Goal: Task Accomplishment & Management: Complete application form

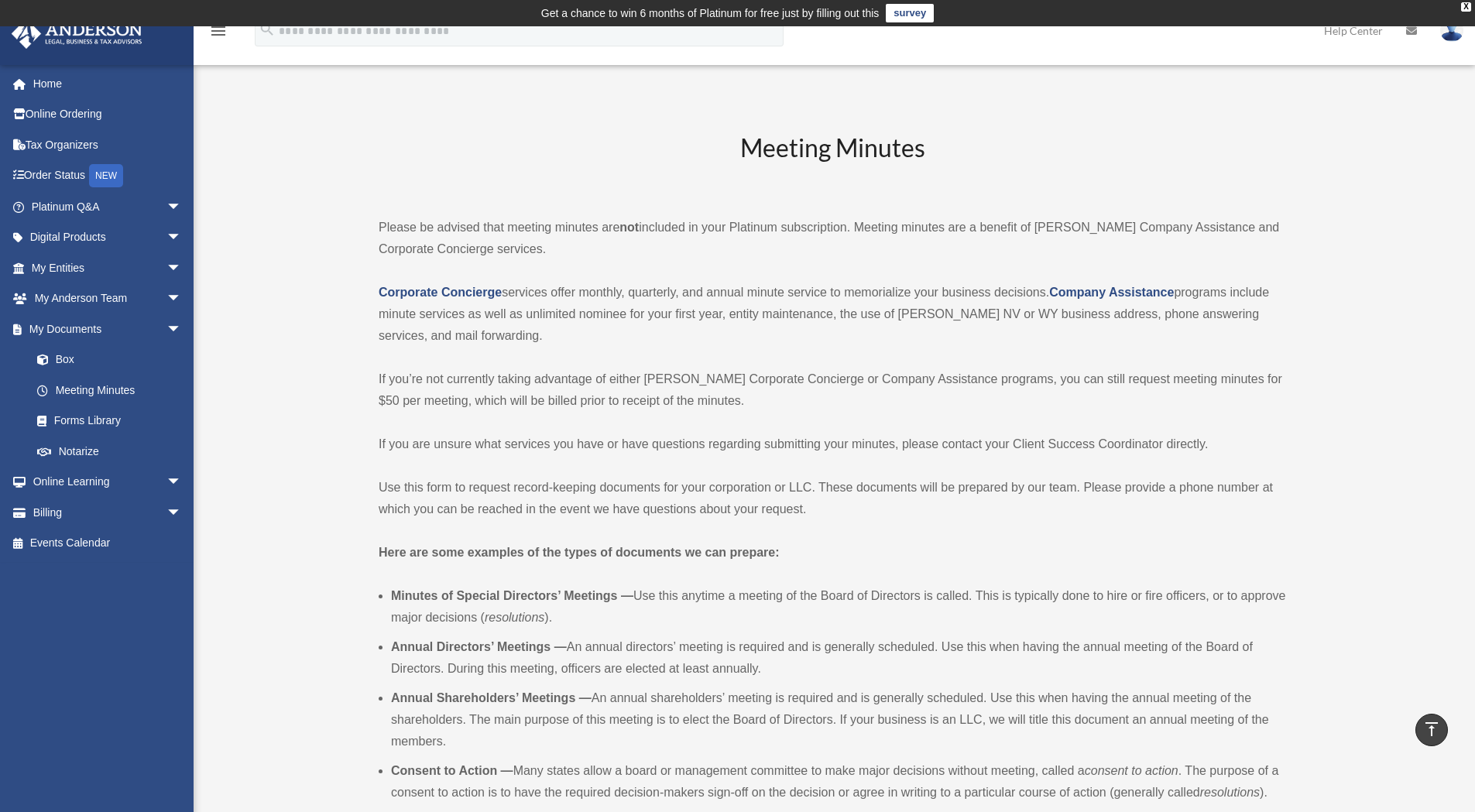
scroll to position [768, 0]
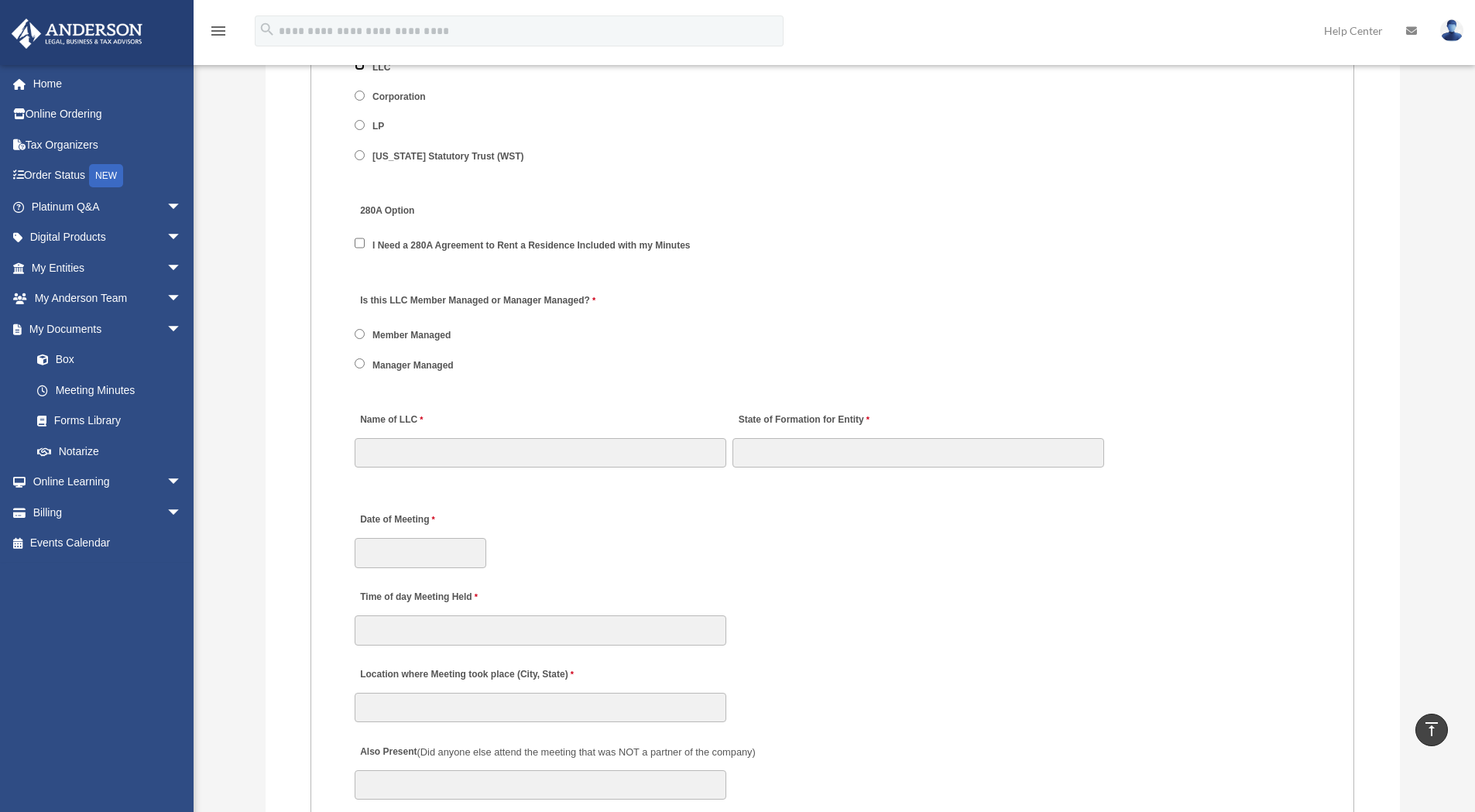
scroll to position [1955, 0]
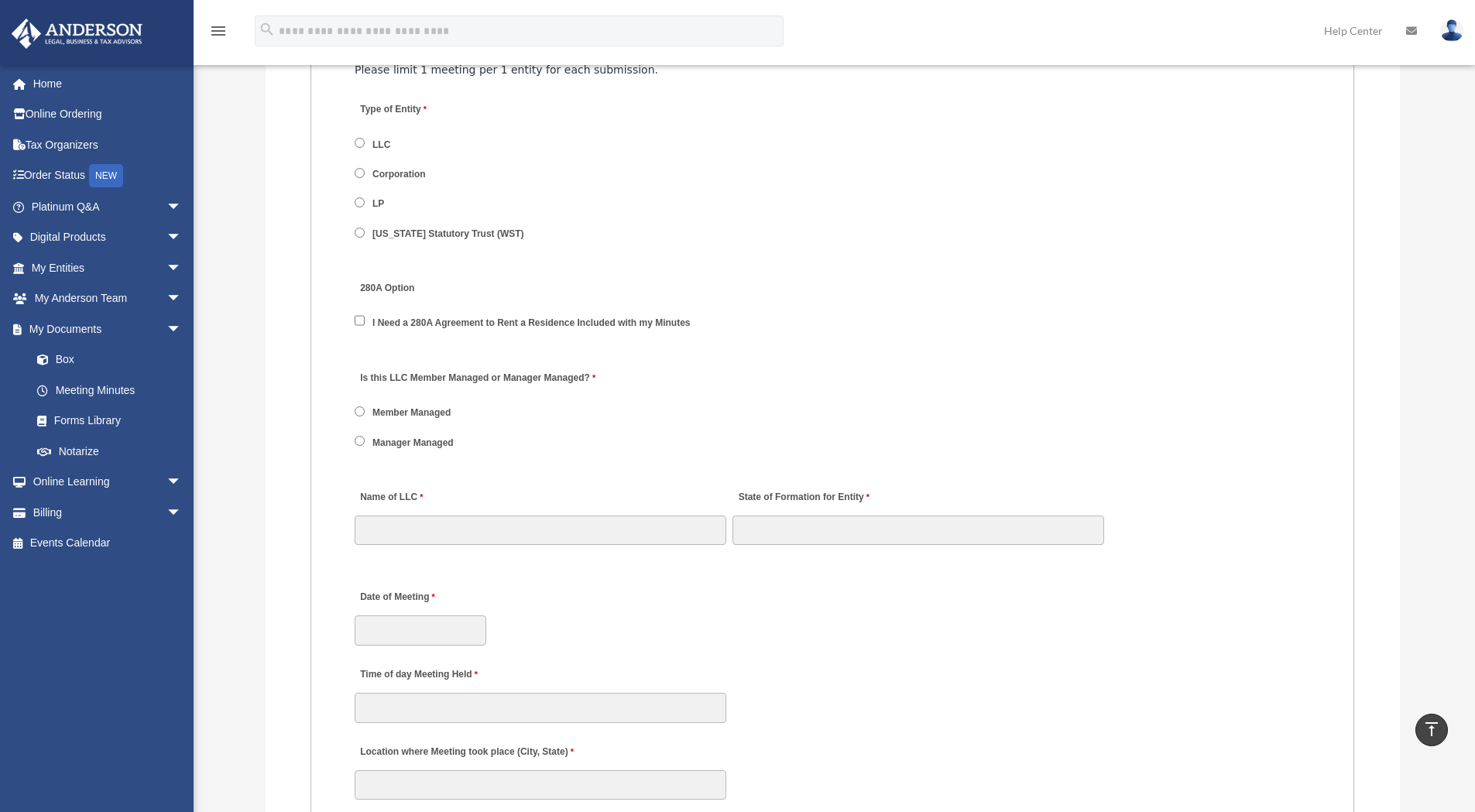
click at [358, 375] on label "Is this LLC Member Managed or Manager Managed?" at bounding box center [476, 379] width 244 height 21
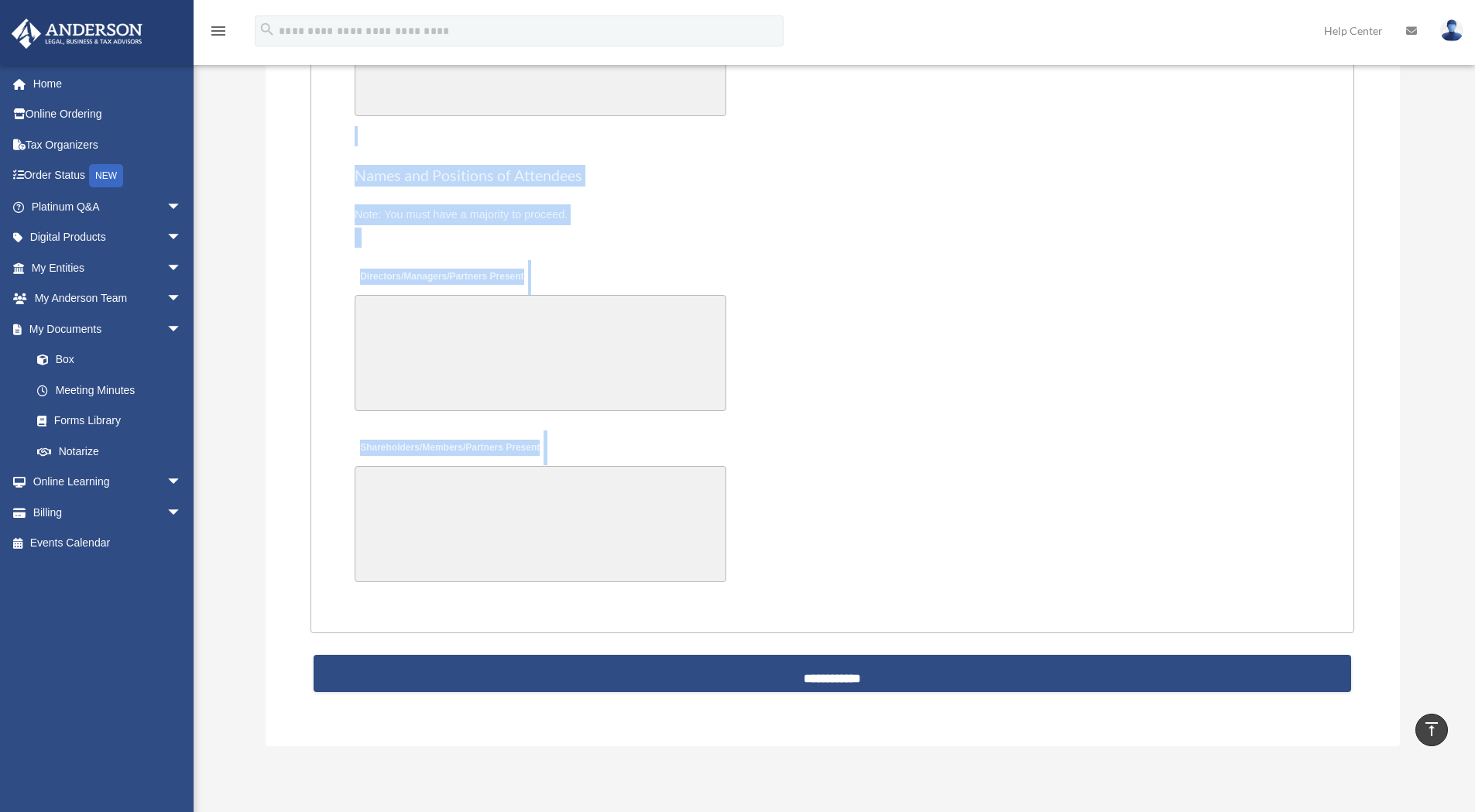
scroll to position [3293, 0]
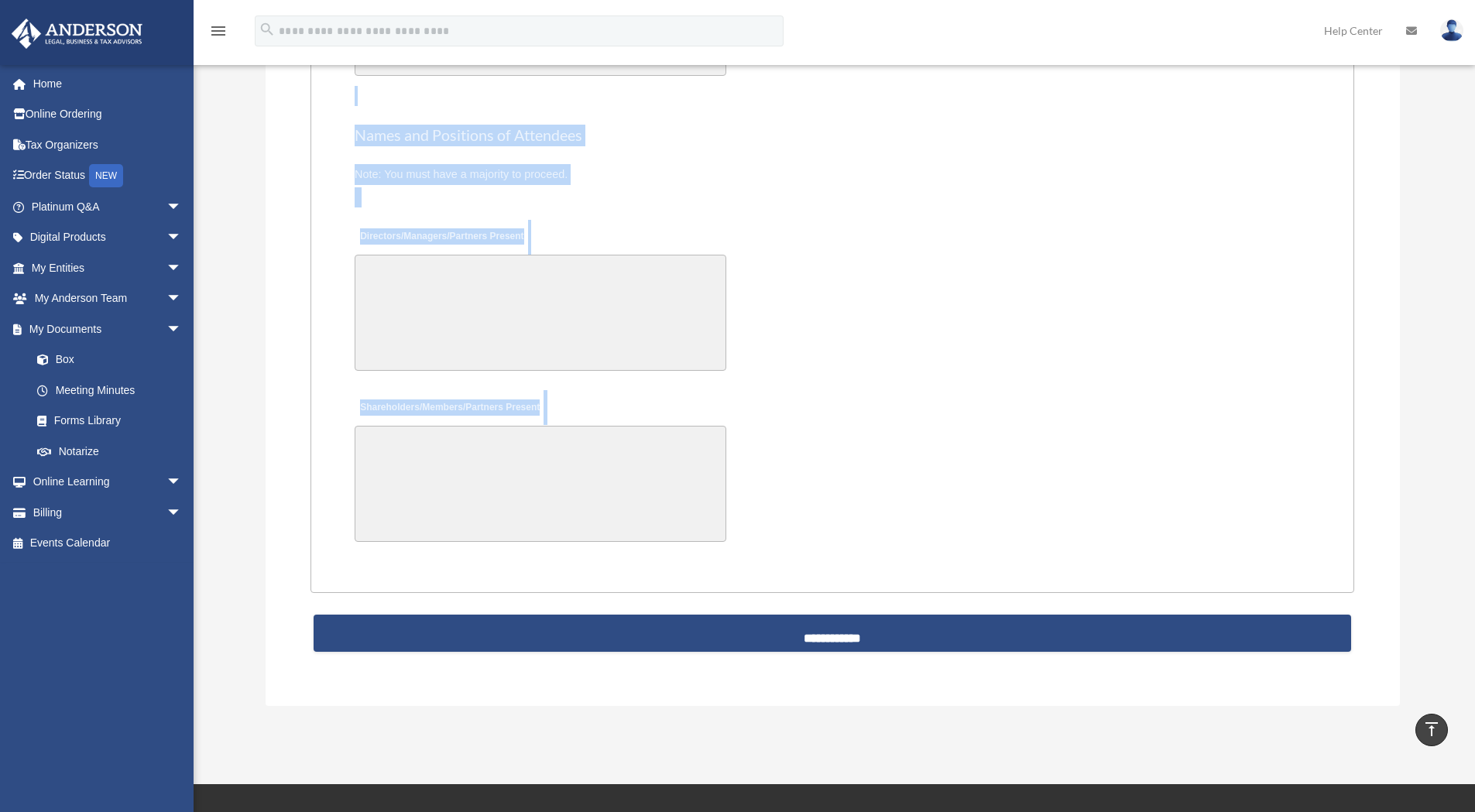
drag, startPoint x: 358, startPoint y: 375, endPoint x: 787, endPoint y: 486, distance: 443.1
copy fieldset "Is this LLC Member Managed or Manager Managed? Member Managed Manager Managed D…"
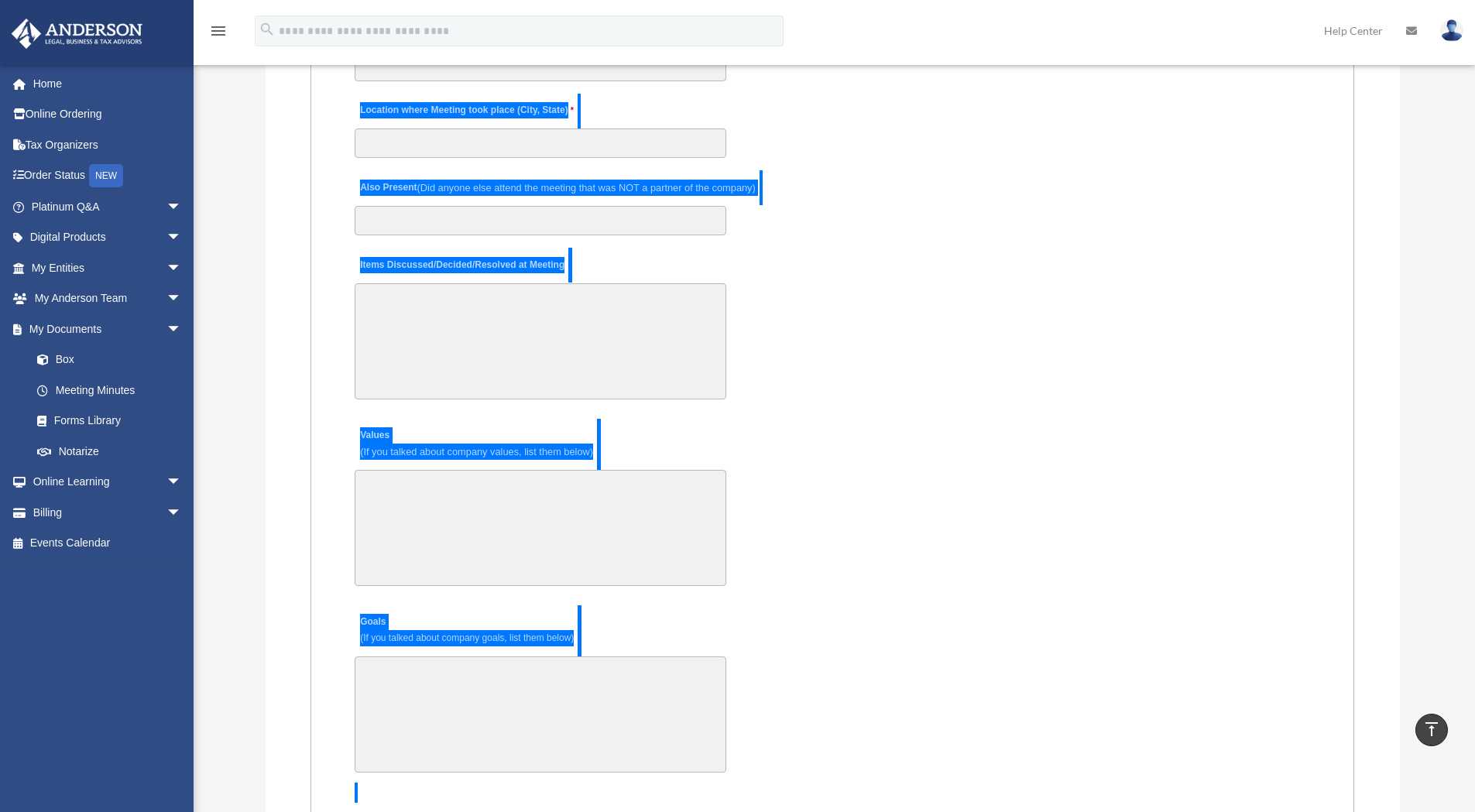
scroll to position [2132, 0]
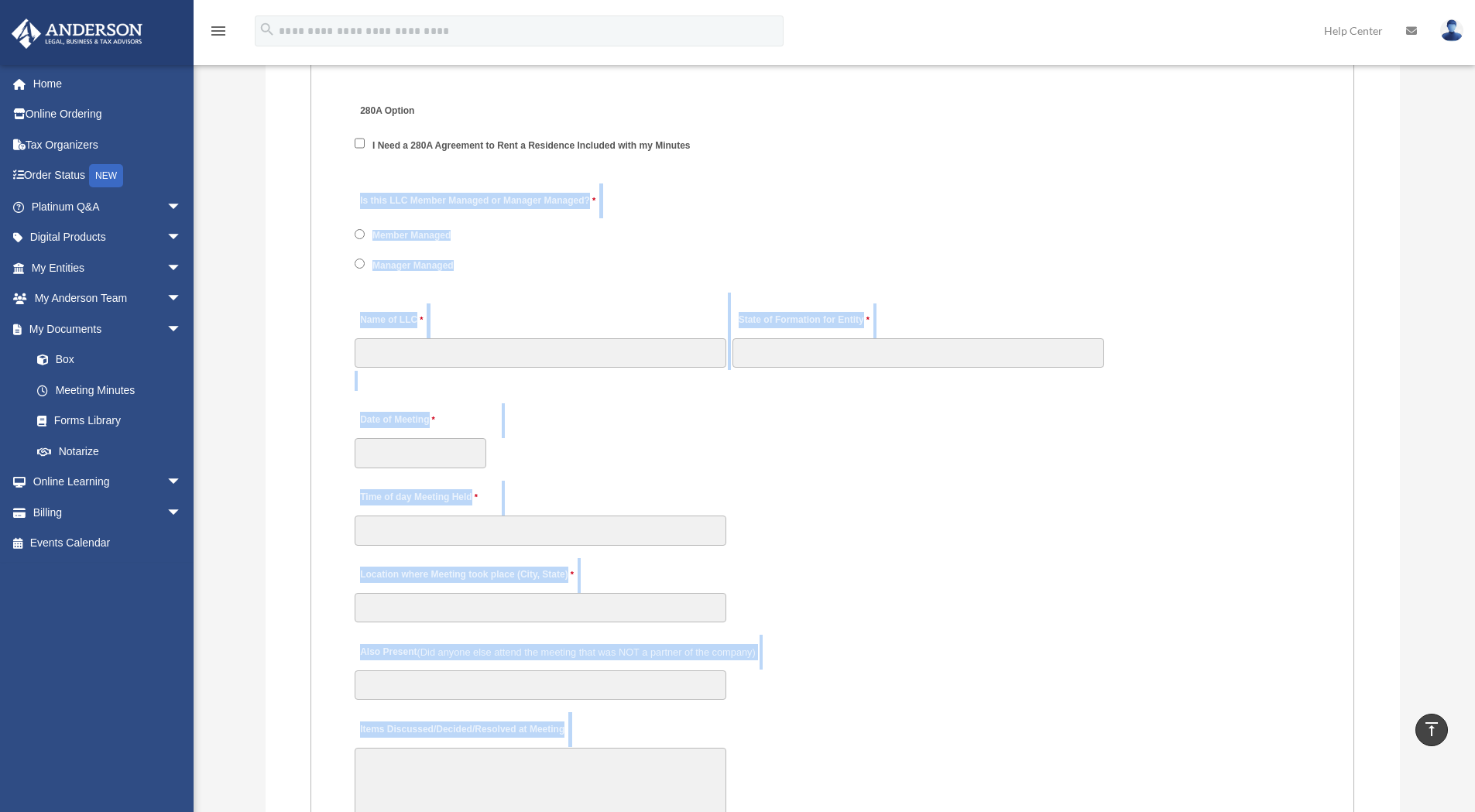
drag, startPoint x: 1068, startPoint y: 488, endPoint x: 1070, endPoint y: 506, distance: 18.1
click at [1068, 488] on div "Time of day Meeting Held" at bounding box center [832, 513] width 959 height 68
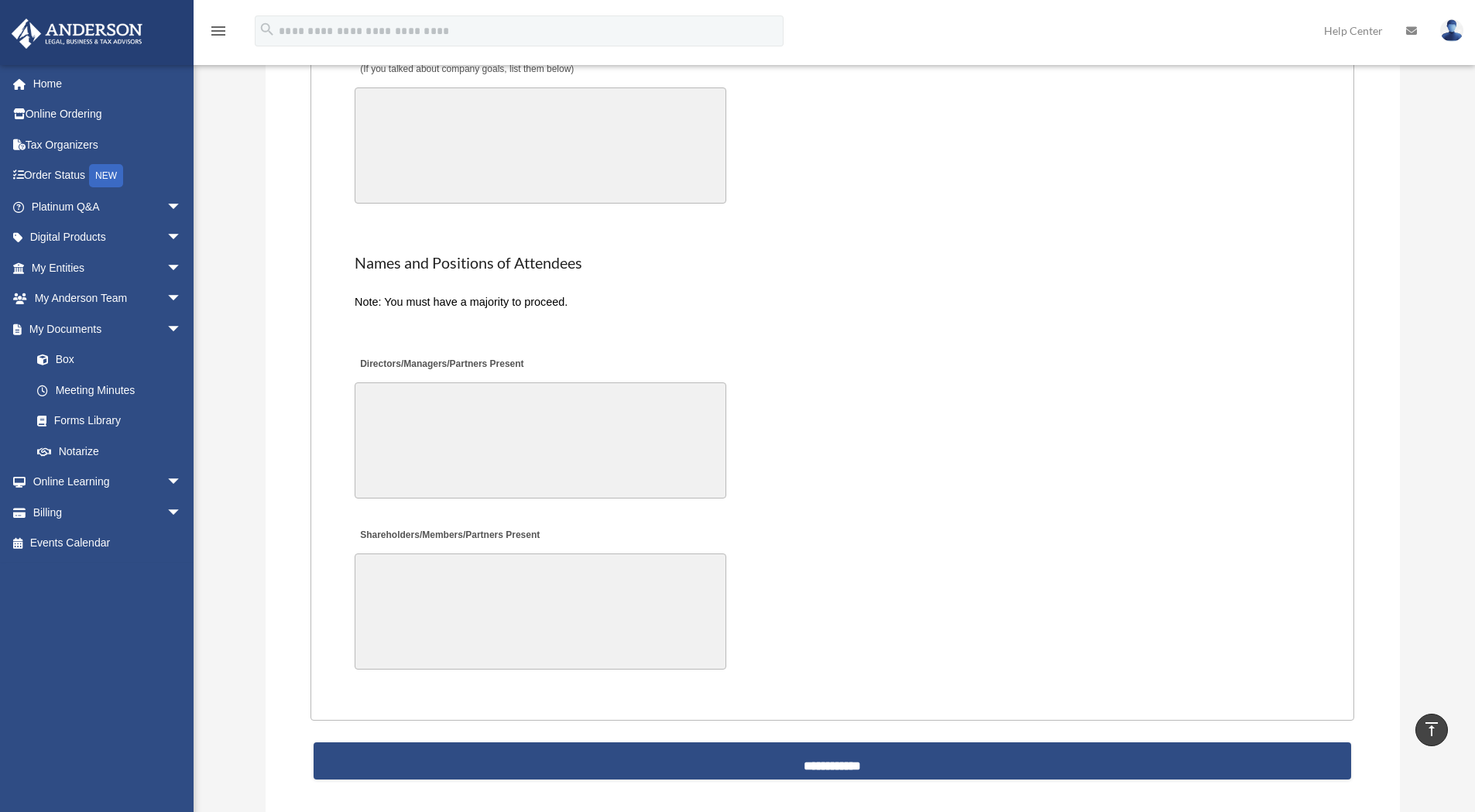
scroll to position [3139, 0]
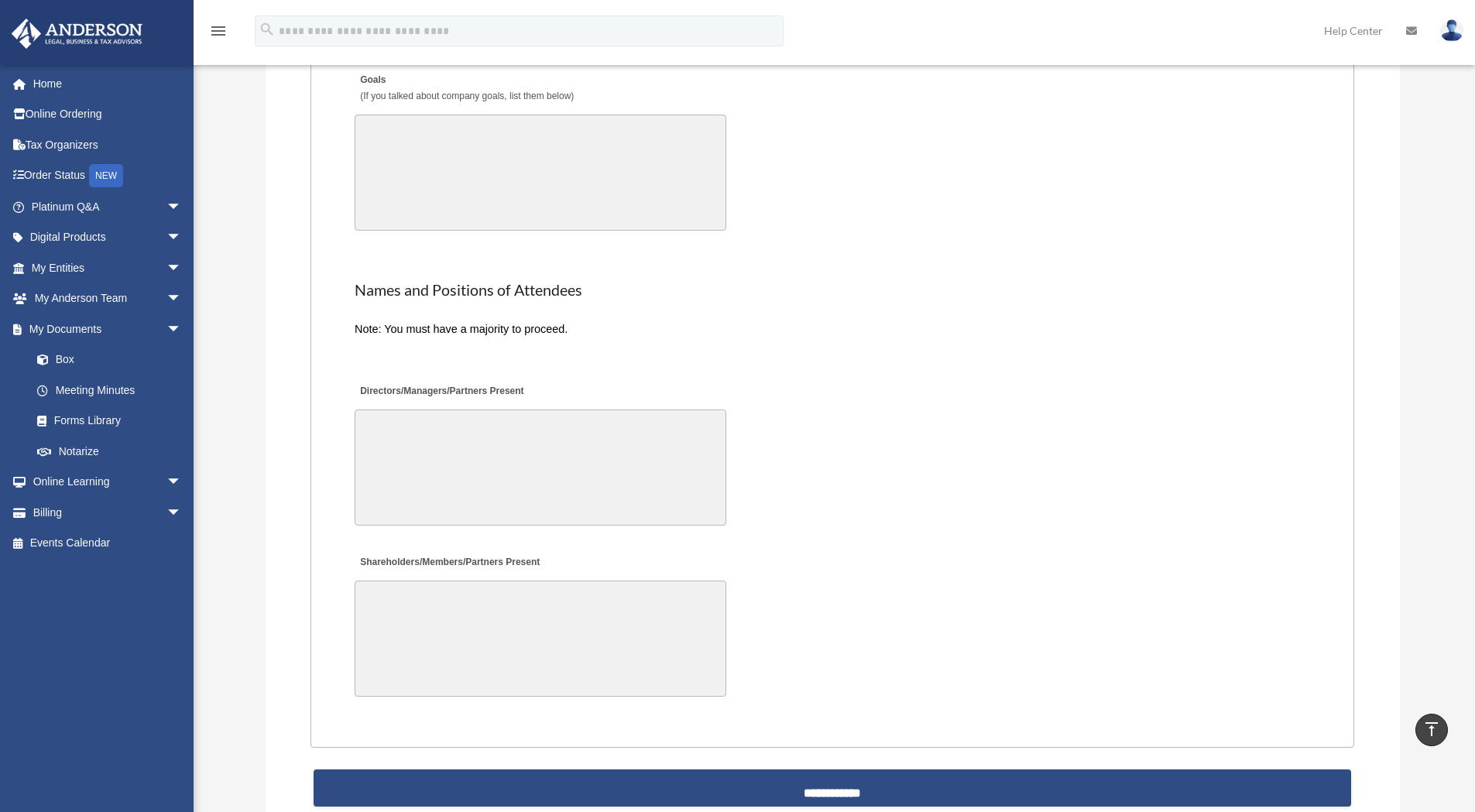
click at [1223, 525] on div "Directors/Managers/Partners Present" at bounding box center [832, 454] width 959 height 161
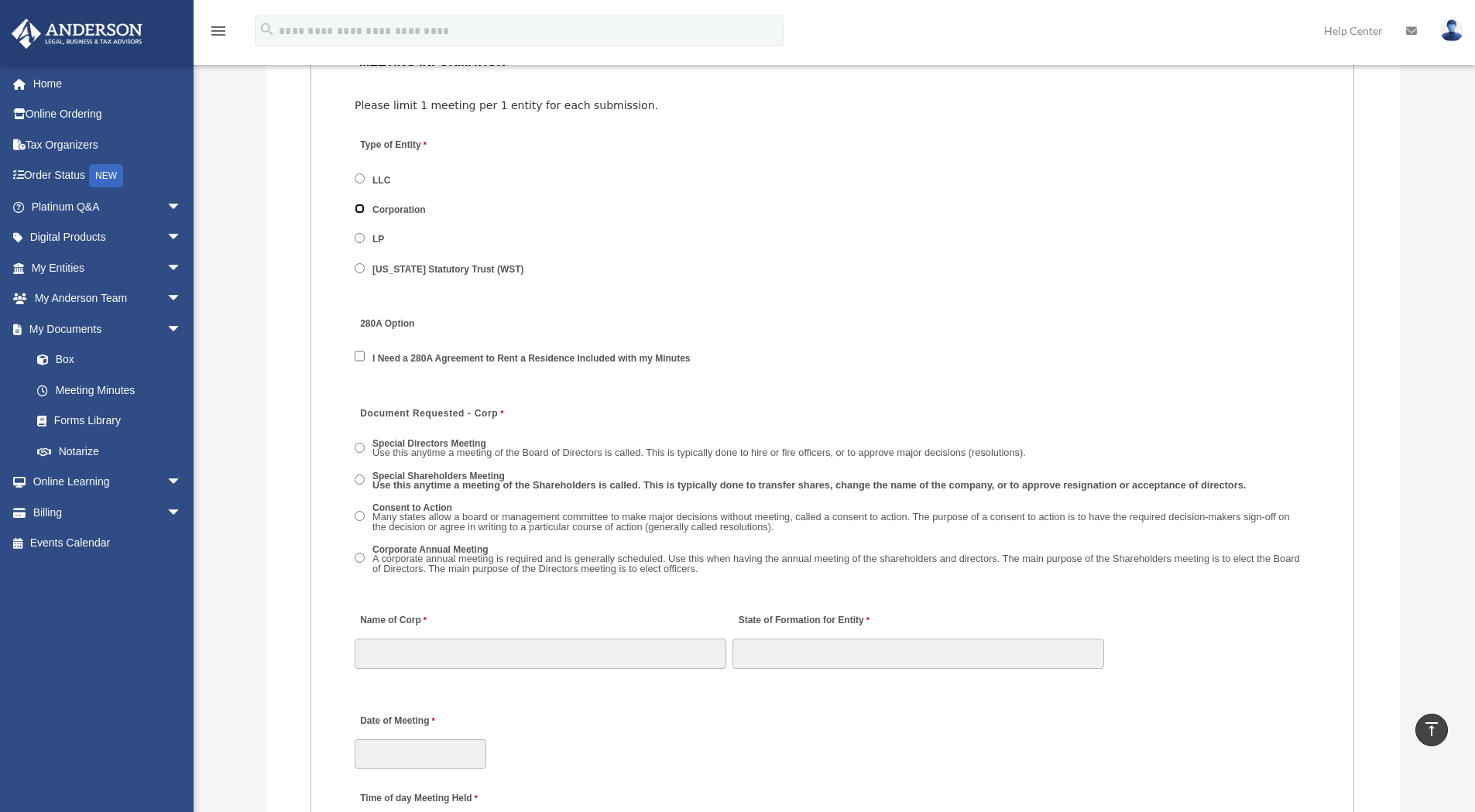
scroll to position [1935, 0]
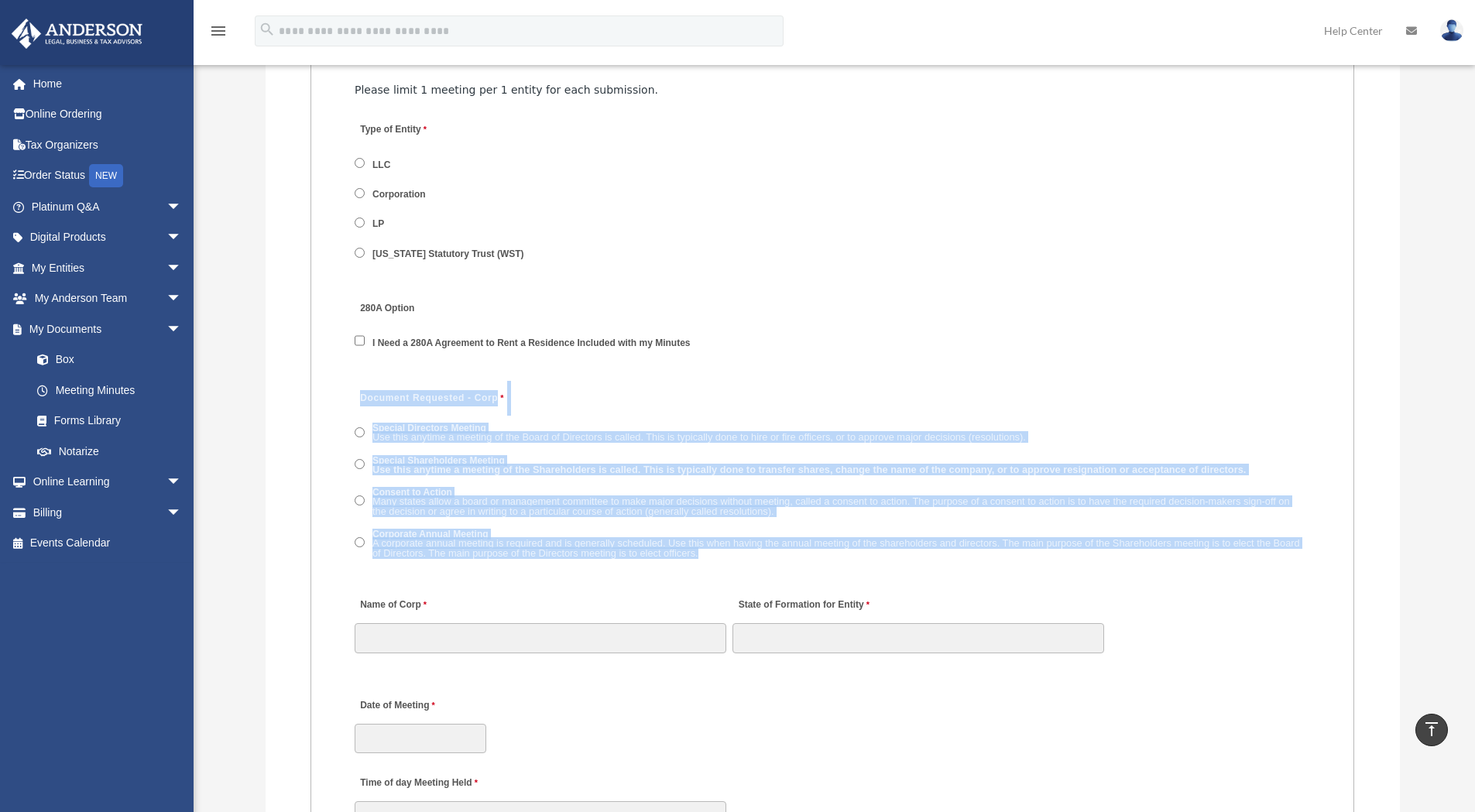
drag, startPoint x: 345, startPoint y: 392, endPoint x: 1312, endPoint y: 542, distance: 978.6
copy div "Document Requested - Corp Special Directors Meeting Use this anytime a meeting …"
drag, startPoint x: 1403, startPoint y: 413, endPoint x: 1412, endPoint y: 488, distance: 75.5
click at [1403, 413] on div "Meeting Minutes Please be advised that meeting minutes are not included in your…" at bounding box center [832, 174] width 1157 height 3957
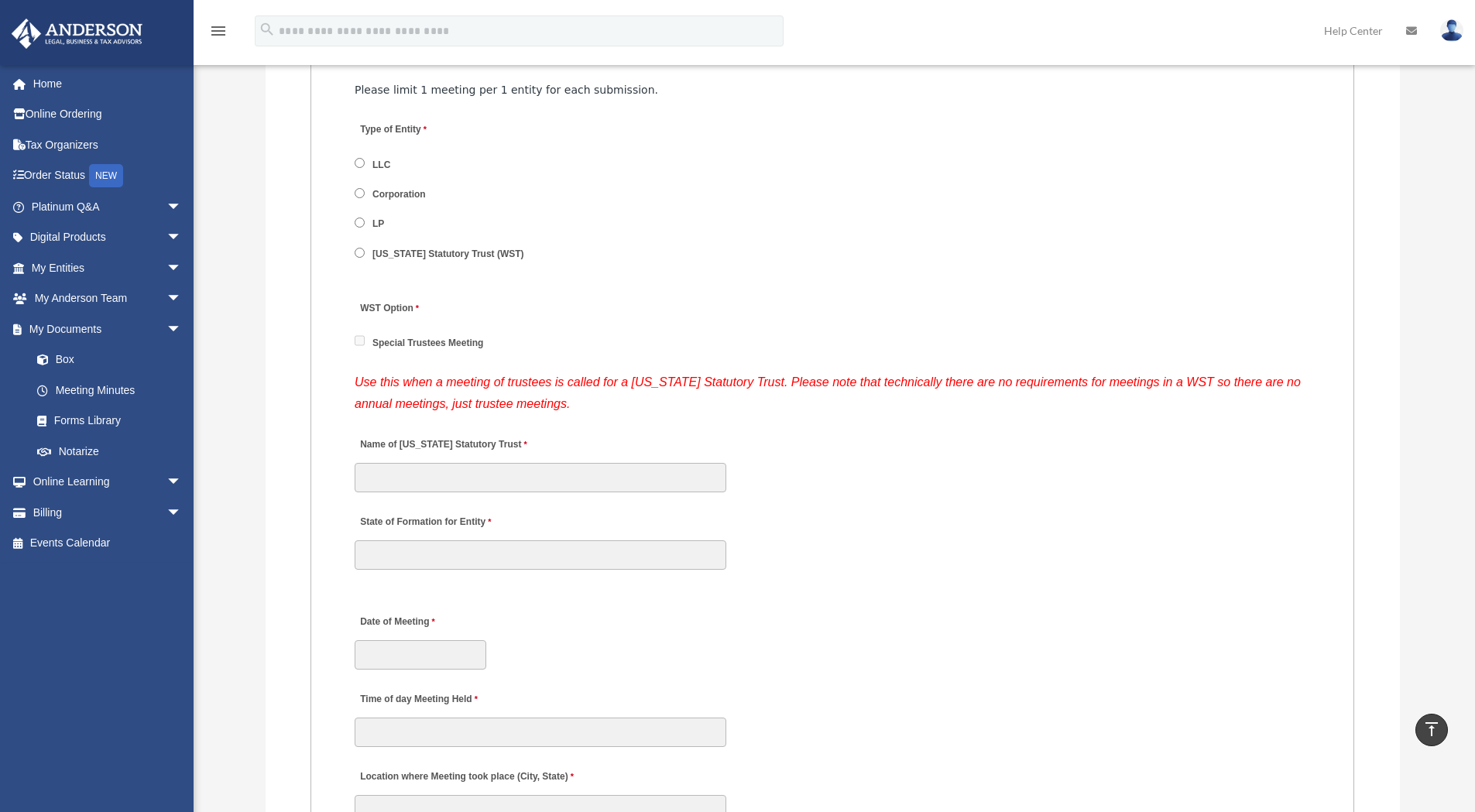
click at [1135, 645] on div "Date of Meeting" at bounding box center [832, 638] width 959 height 68
